Goal: Browse casually

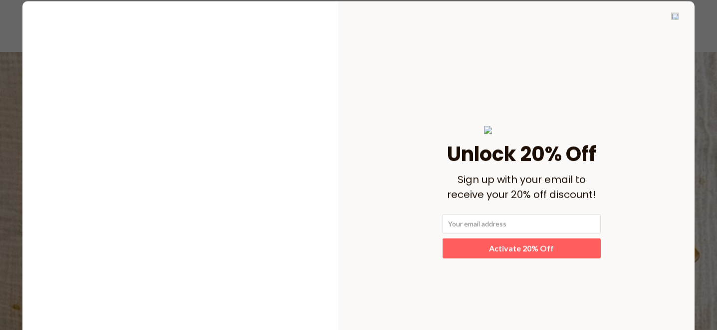
click at [670, 17] on section "﻿ Unlock 20% Off Sign up with your email to receive your 20% off discount! Acti…" at bounding box center [358, 192] width 674 height 384
click at [676, 16] on img at bounding box center [674, 15] width 7 height 7
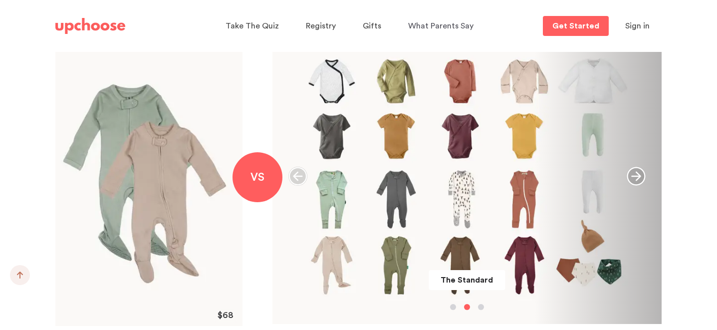
scroll to position [1159, 0]
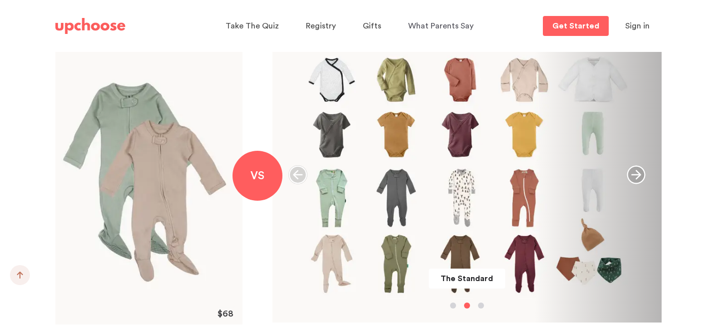
click at [296, 176] on icon "button" at bounding box center [298, 174] width 19 height 19
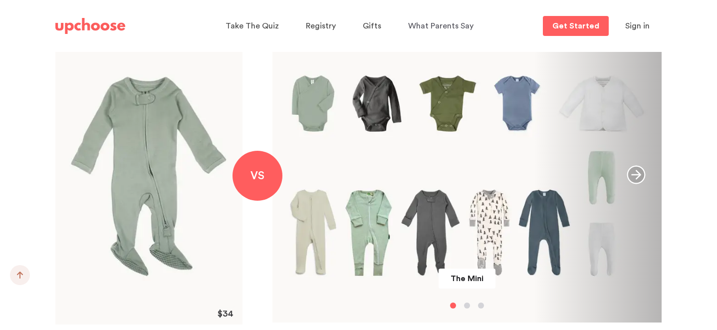
click at [637, 173] on icon "button" at bounding box center [636, 174] width 19 height 19
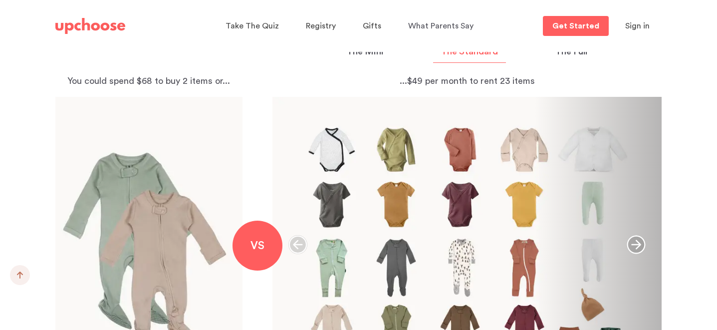
scroll to position [1084, 0]
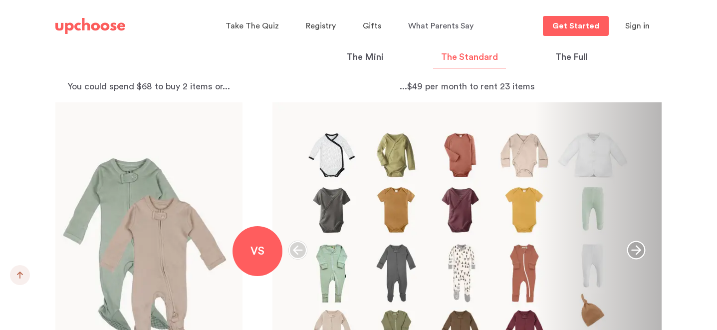
click at [635, 250] on icon "button" at bounding box center [637, 250] width 18 height 18
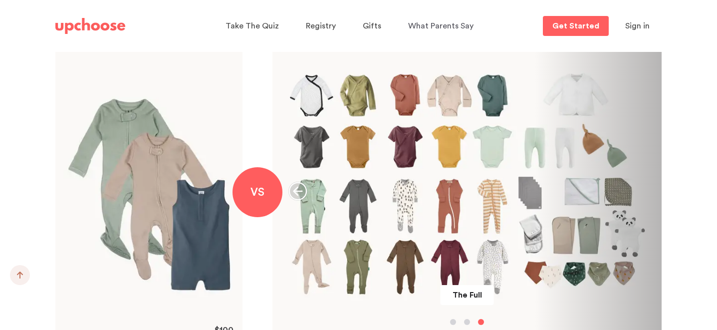
scroll to position [1148, 0]
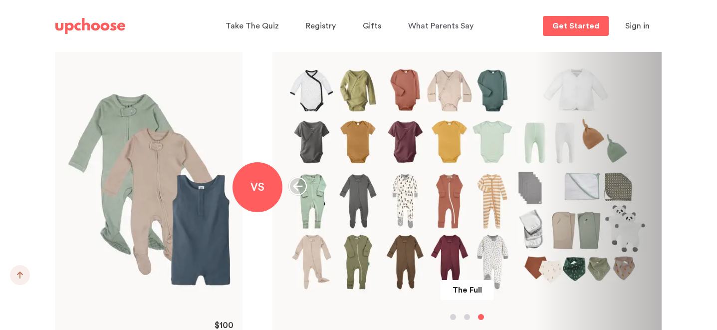
click at [302, 187] on icon "button" at bounding box center [298, 186] width 18 height 18
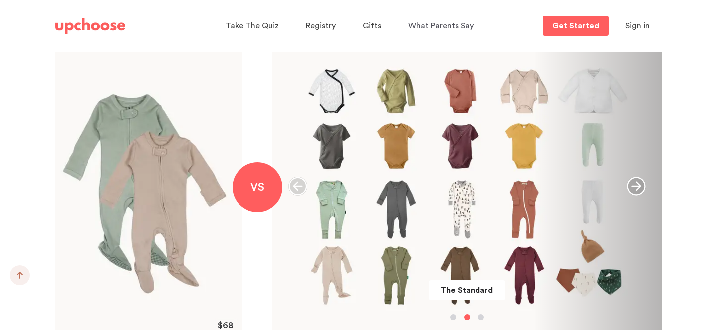
click at [300, 188] on icon "button" at bounding box center [298, 186] width 19 height 19
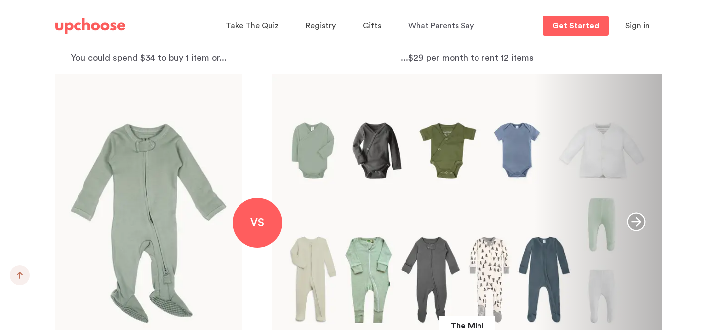
scroll to position [1115, 0]
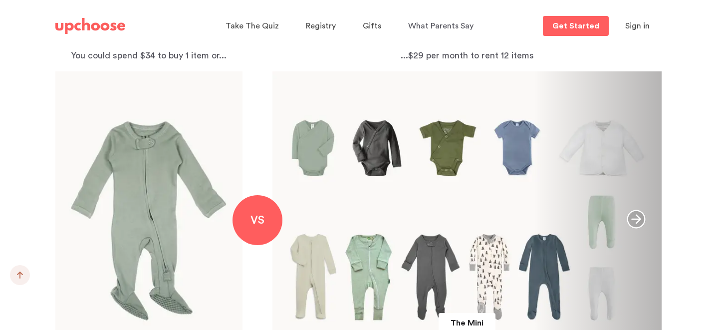
click at [642, 221] on icon "button" at bounding box center [636, 219] width 19 height 19
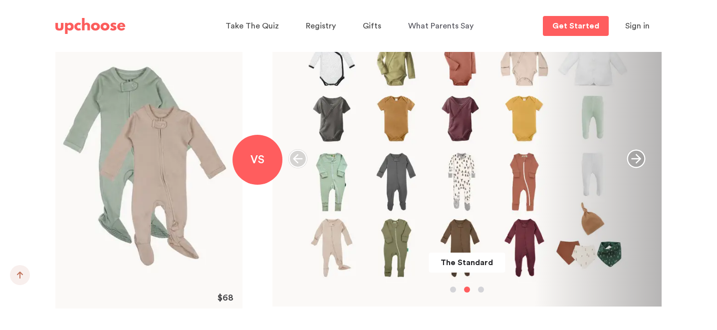
scroll to position [1178, 0]
